Goal: Transaction & Acquisition: Subscribe to service/newsletter

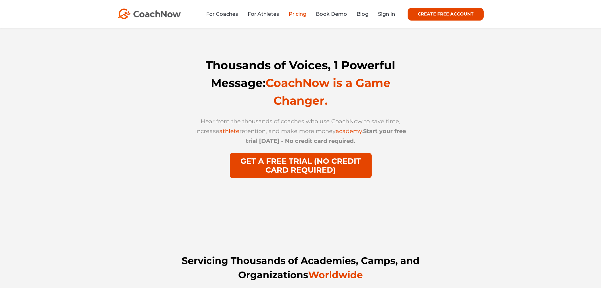
click at [302, 13] on link "Pricing" at bounding box center [298, 14] width 18 height 6
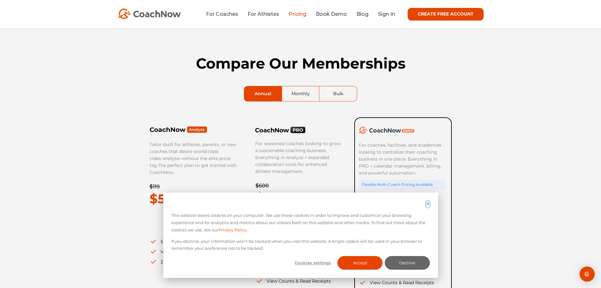
click at [427, 204] on icon "Dismiss cookie banner" at bounding box center [428, 203] width 4 height 4
